Goal: Navigation & Orientation: Find specific page/section

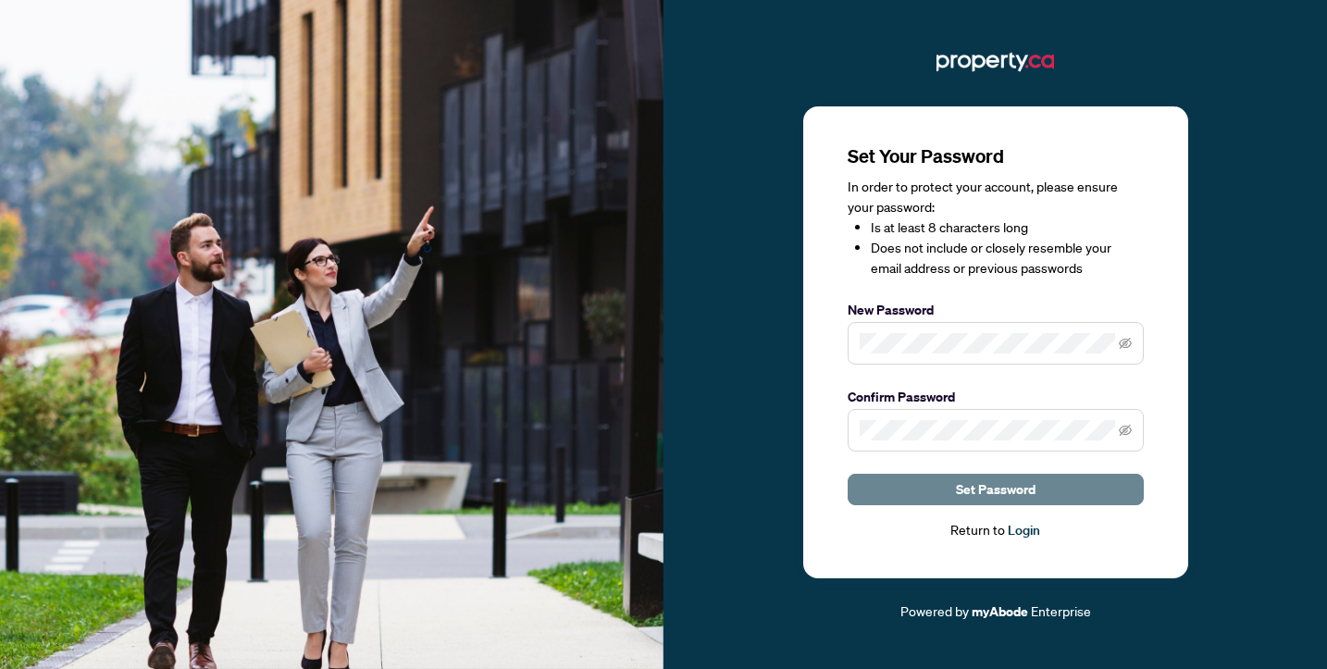
click at [991, 497] on span "Set Password" at bounding box center [996, 490] width 80 height 30
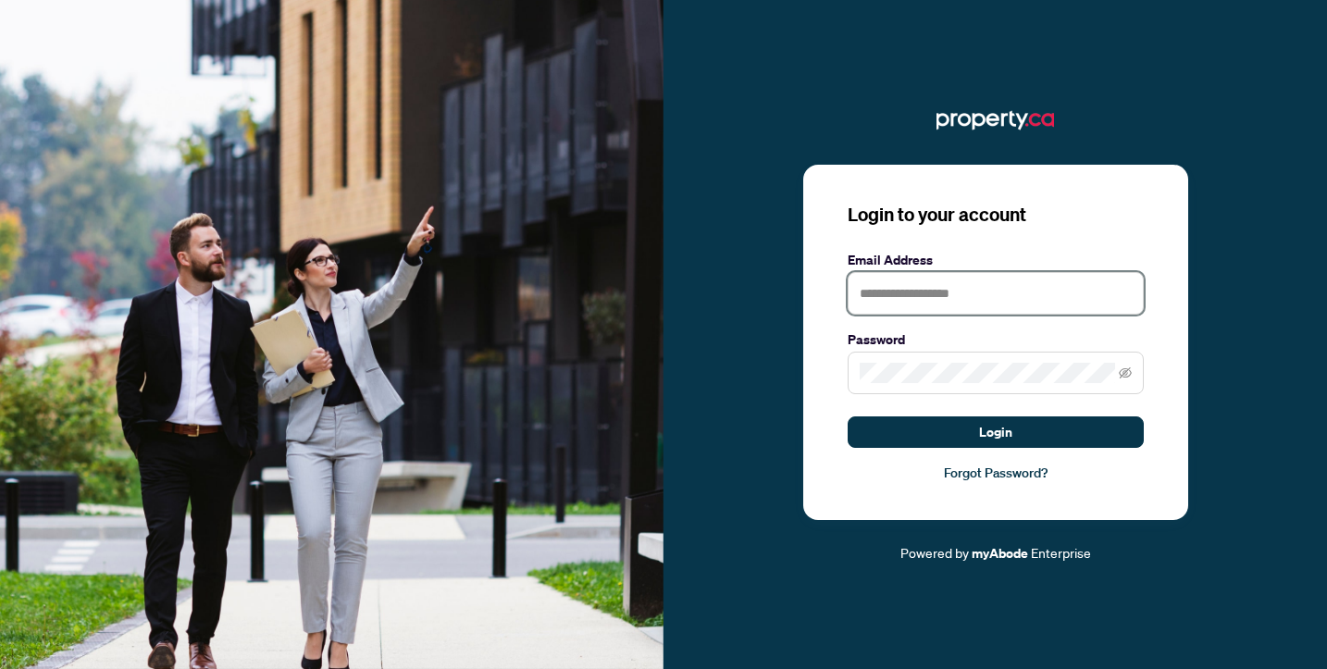
click at [894, 296] on input "text" at bounding box center [996, 293] width 296 height 43
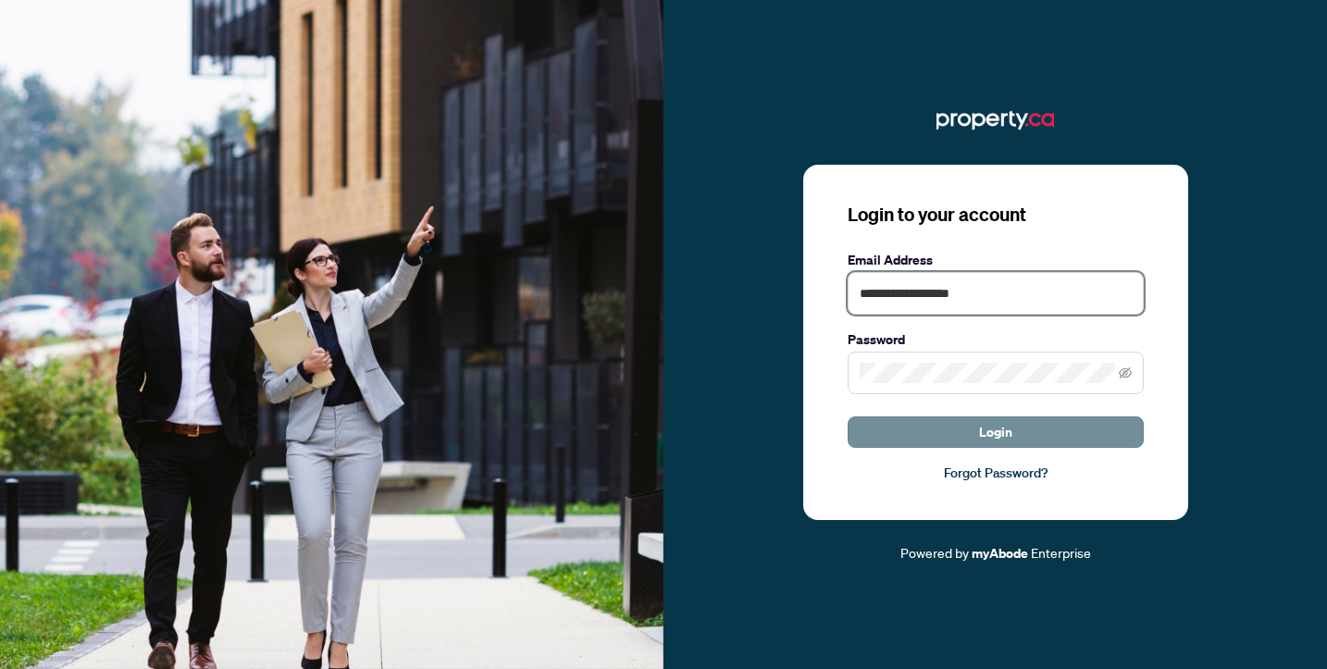
type input "**********"
click at [969, 436] on button "Login" at bounding box center [996, 432] width 296 height 31
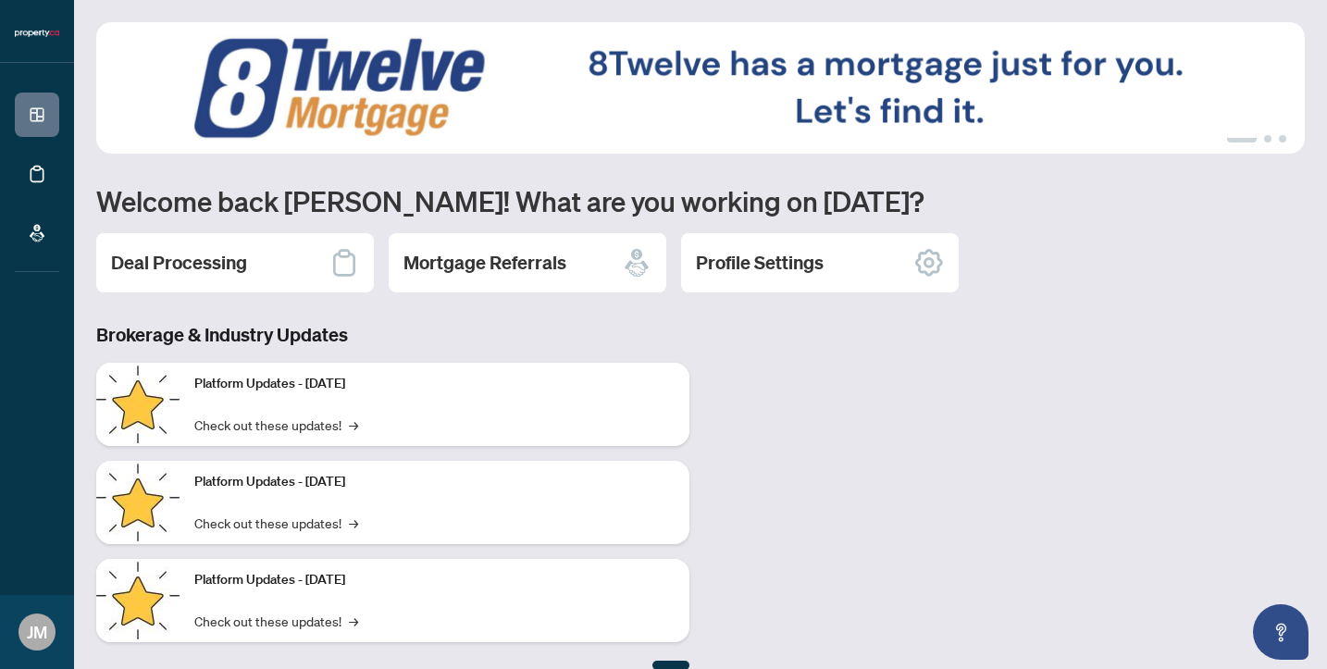
scroll to position [23, 0]
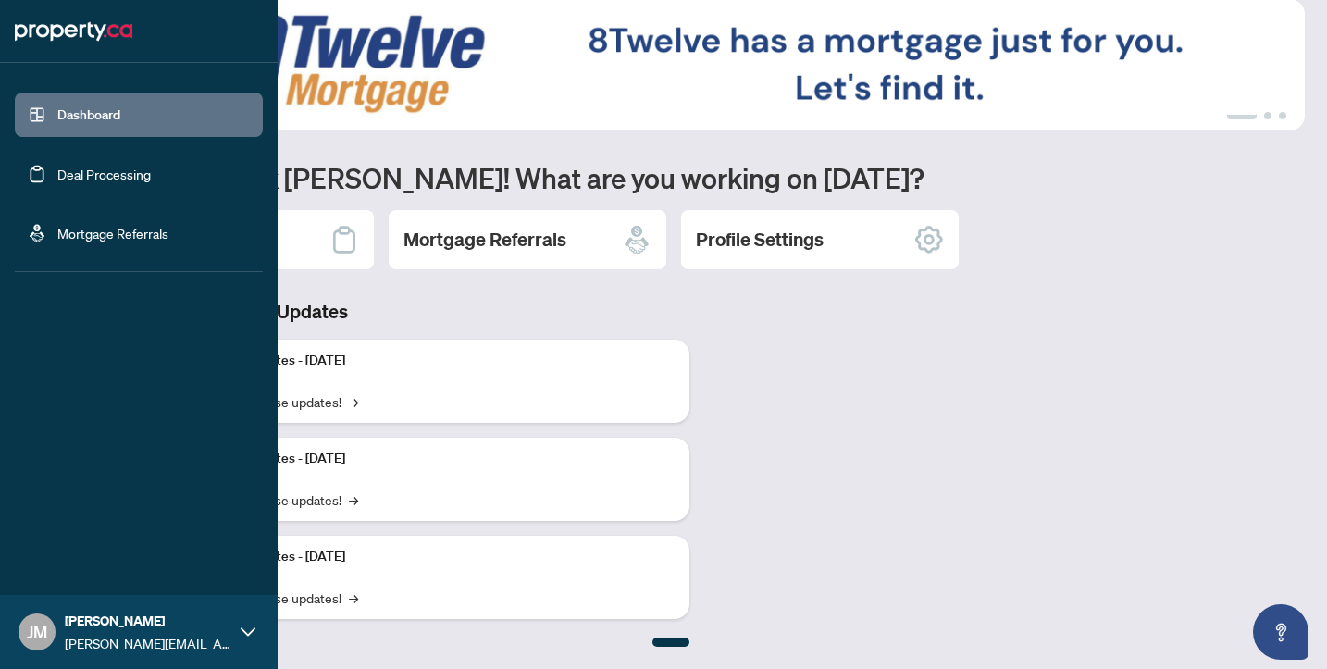
click at [68, 178] on link "Deal Processing" at bounding box center [103, 174] width 93 height 17
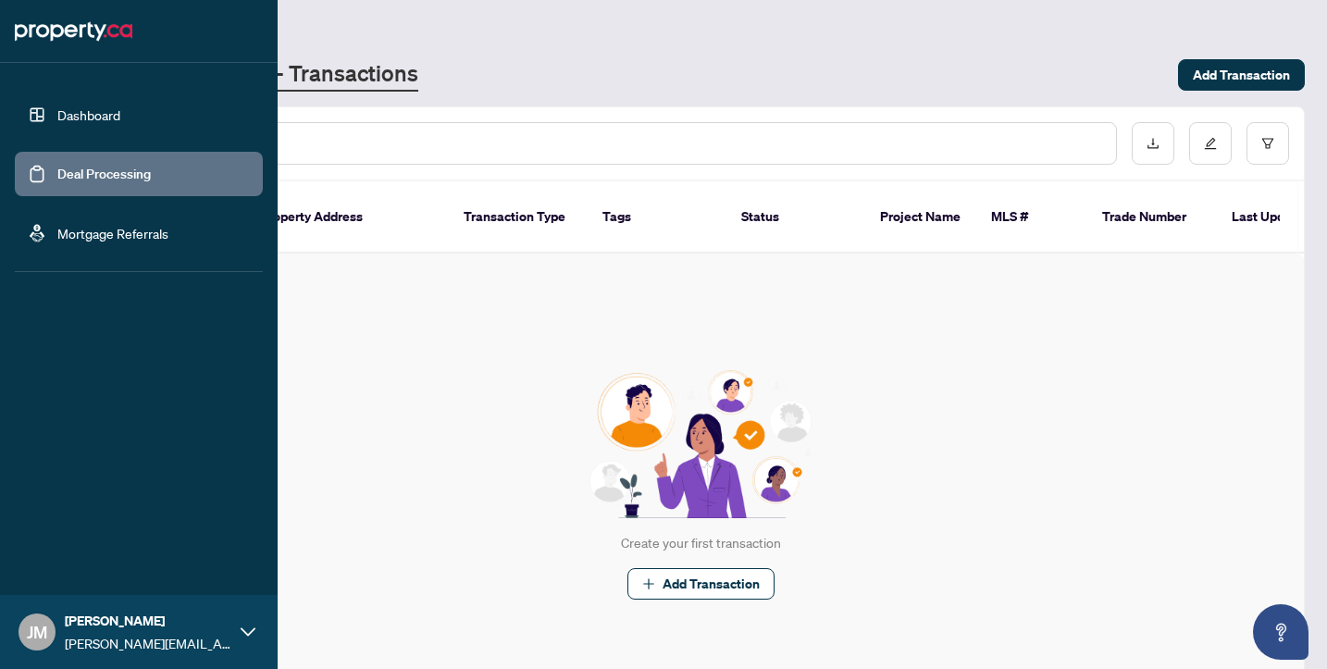
click at [76, 236] on link "Mortgage Referrals" at bounding box center [112, 233] width 111 height 17
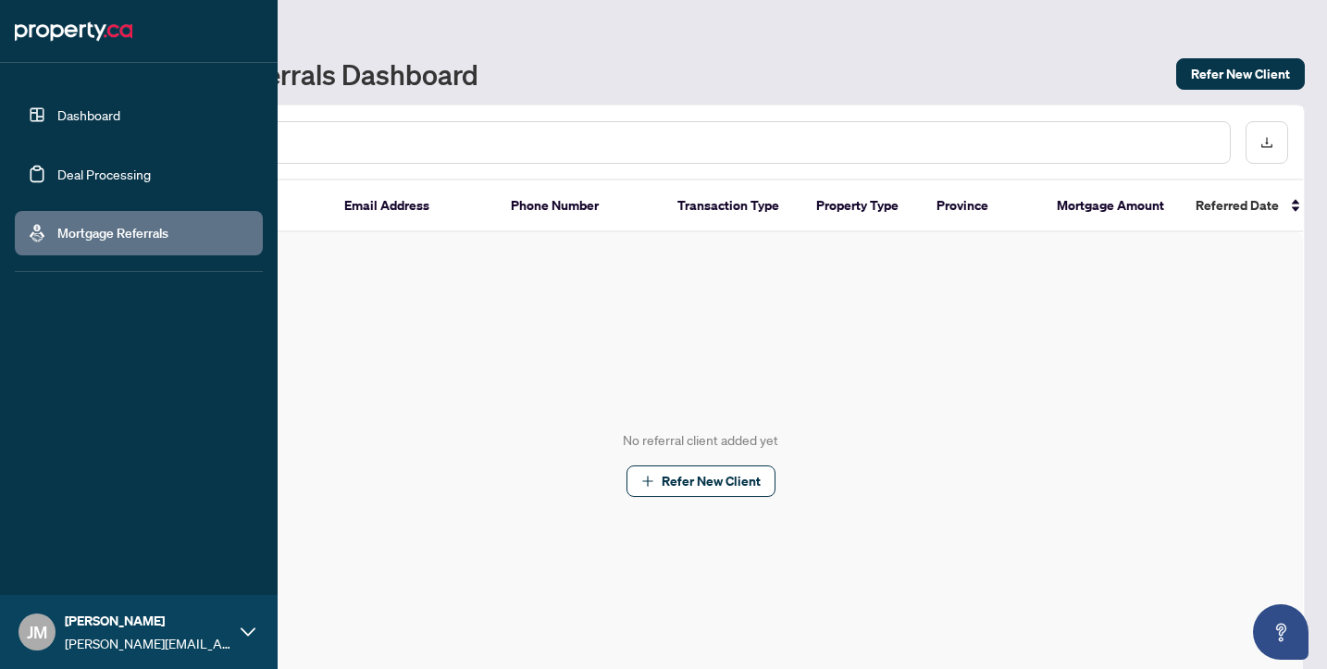
click at [69, 114] on link "Dashboard" at bounding box center [88, 114] width 63 height 17
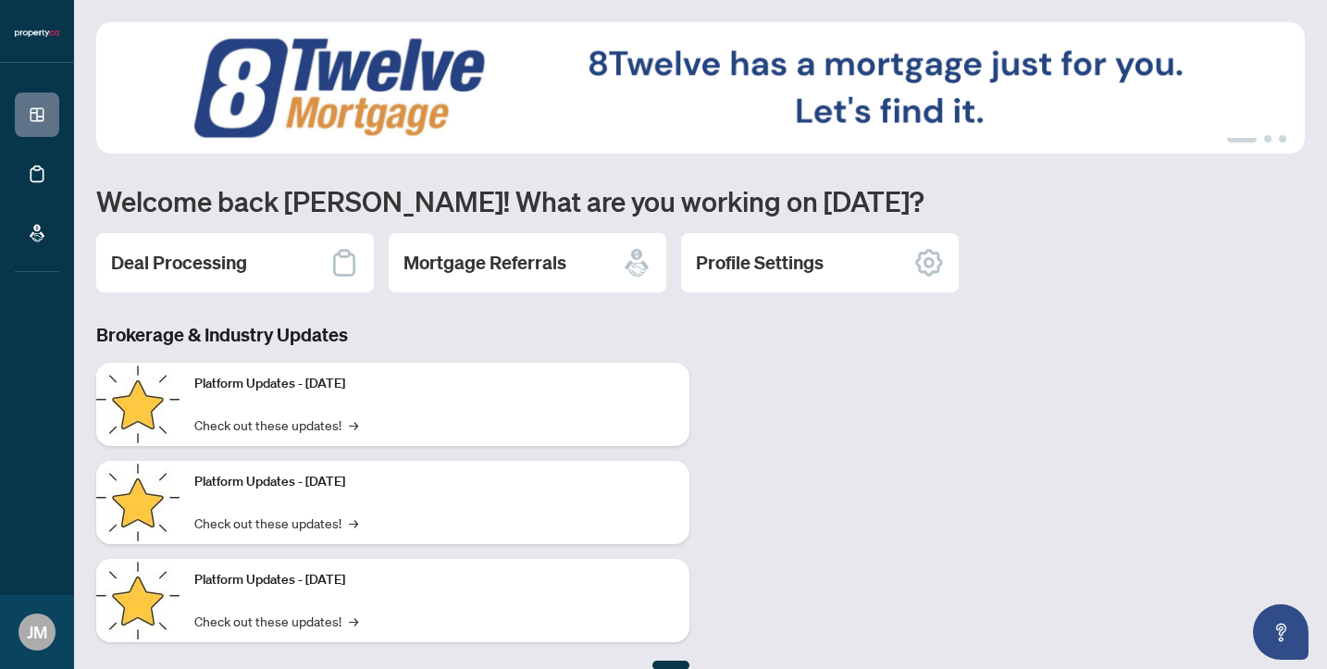
scroll to position [23, 0]
